Goal: Transaction & Acquisition: Purchase product/service

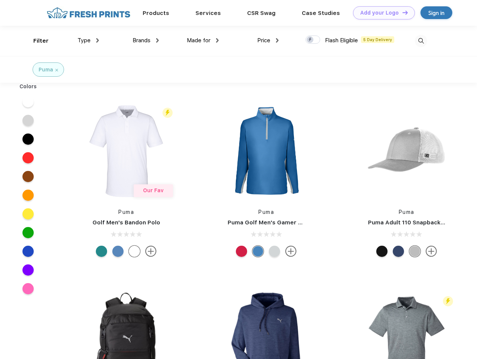
scroll to position [0, 0]
click at [381, 13] on link "Add your Logo Design Tool" at bounding box center [384, 12] width 62 height 13
click at [0, 0] on div "Design Tool" at bounding box center [0, 0] width 0 height 0
click at [401, 12] on link "Add your Logo Design Tool" at bounding box center [384, 12] width 62 height 13
click at [36, 41] on div "Filter" at bounding box center [40, 41] width 15 height 9
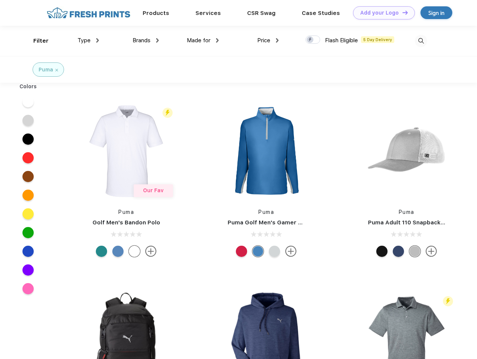
click at [88, 40] on span "Type" at bounding box center [83, 40] width 13 height 7
click at [146, 40] on span "Brands" at bounding box center [141, 40] width 18 height 7
click at [203, 40] on span "Made for" at bounding box center [199, 40] width 24 height 7
click at [268, 40] on span "Price" at bounding box center [263, 40] width 13 height 7
click at [313, 40] on div at bounding box center [312, 40] width 15 height 8
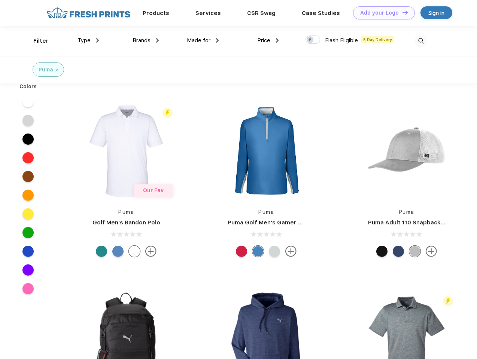
click at [310, 40] on input "checkbox" at bounding box center [307, 37] width 5 height 5
click at [421, 41] on img at bounding box center [421, 41] width 12 height 12
